Goal: Transaction & Acquisition: Book appointment/travel/reservation

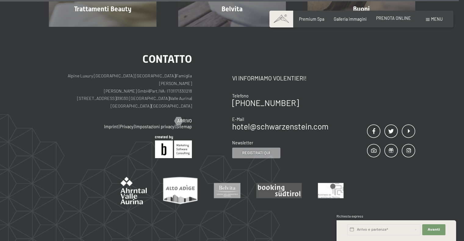
click at [393, 20] on span "PRENOTA ONLINE" at bounding box center [393, 18] width 35 height 5
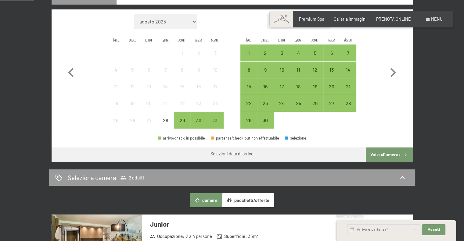
scroll to position [153, 0]
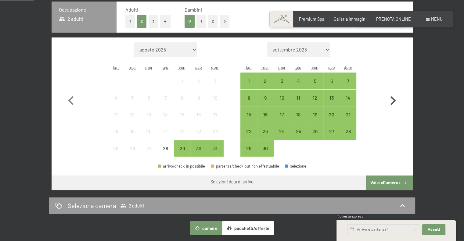
click at [394, 100] on icon "button" at bounding box center [393, 100] width 5 height 9
select select "2025-09-01"
select select "2025-10-01"
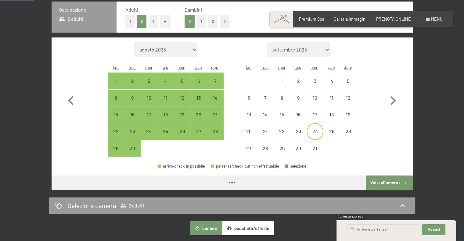
select select "2025-09-01"
select select "2025-10-01"
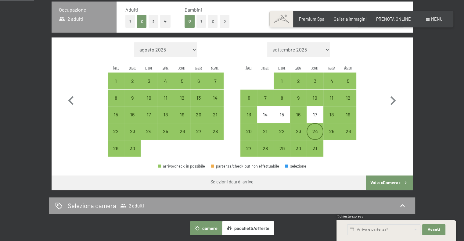
click at [317, 129] on div "24" at bounding box center [314, 136] width 15 height 15
select select "2025-09-01"
select select "2025-10-01"
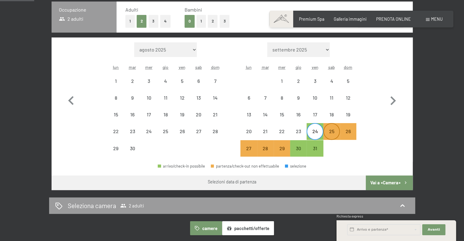
click at [332, 132] on div "25" at bounding box center [331, 136] width 15 height 15
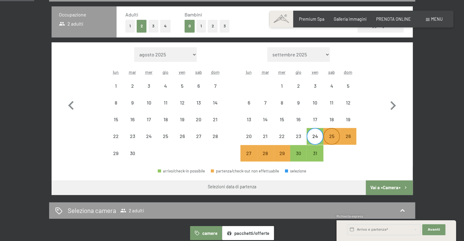
select select "2025-09-01"
select select "2025-10-01"
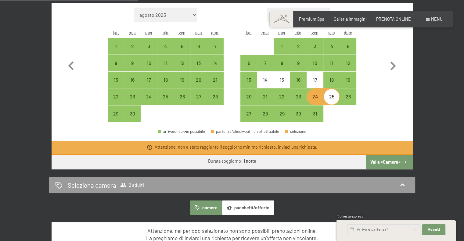
scroll to position [198, 0]
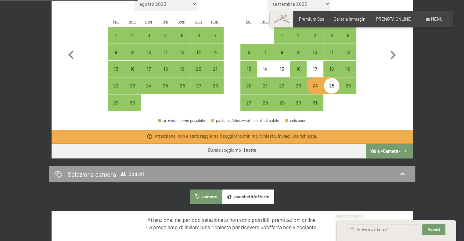
click at [384, 152] on button "Vai a «Camera»" at bounding box center [389, 151] width 47 height 15
select select "2025-09-01"
select select "2025-10-01"
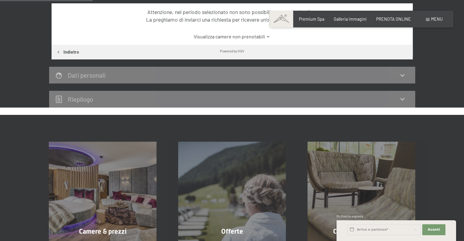
scroll to position [132, 0]
